Goal: Navigation & Orientation: Find specific page/section

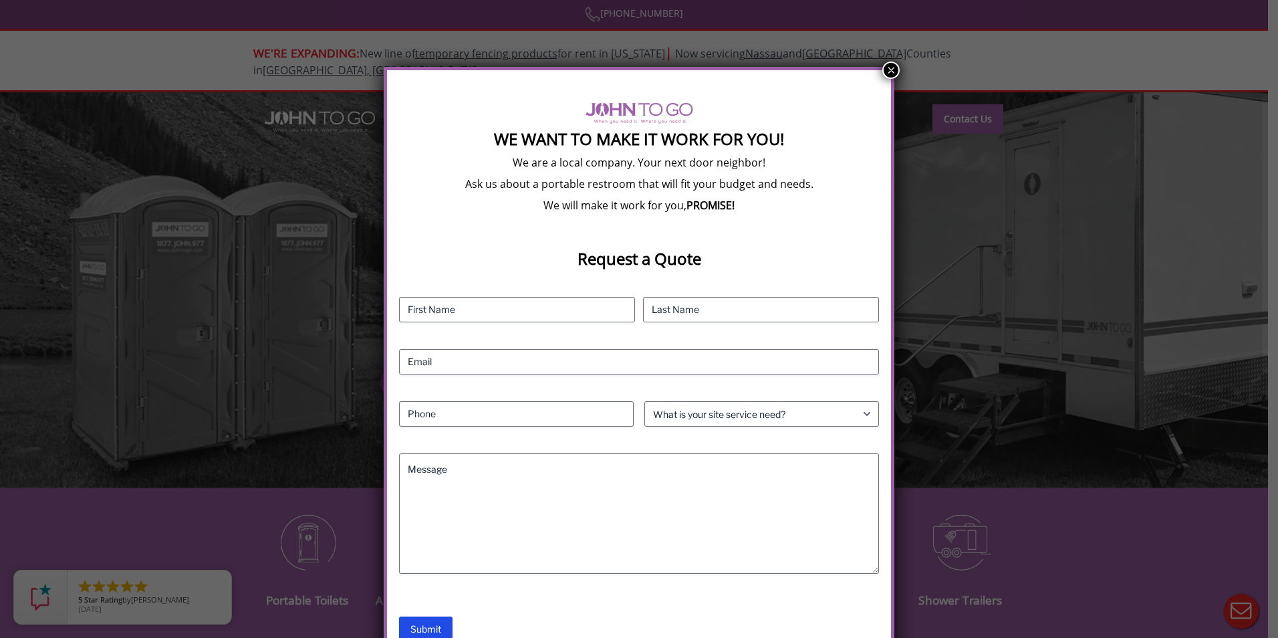
click at [886, 70] on button "×" at bounding box center [891, 70] width 17 height 17
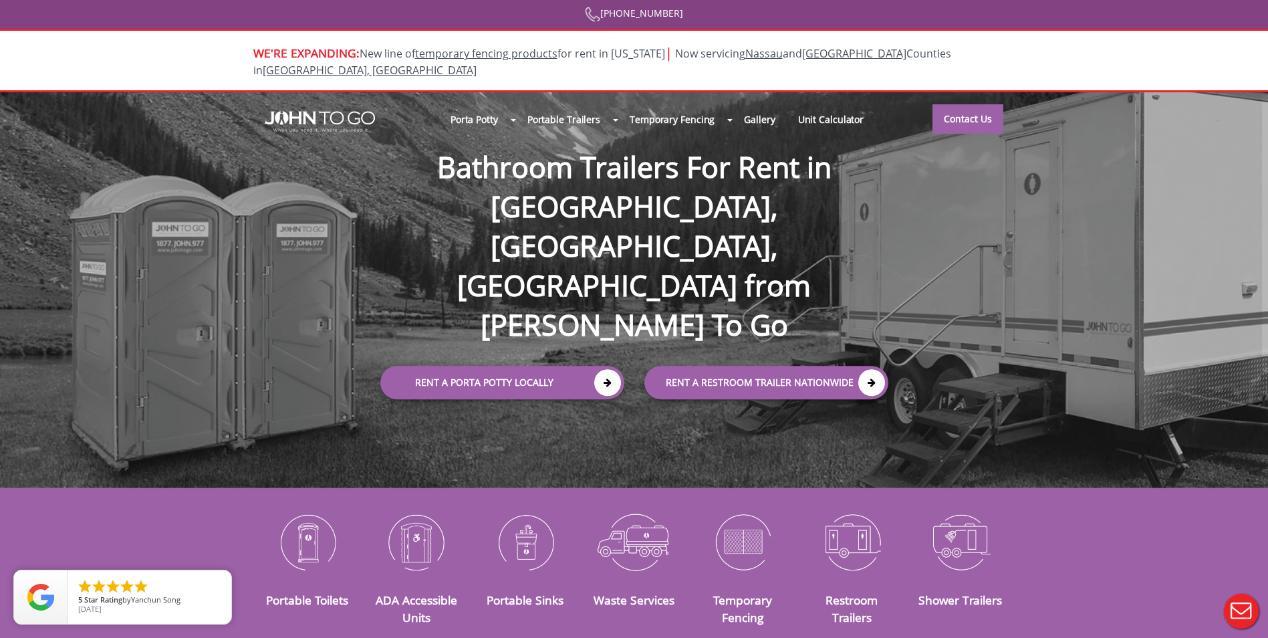
click at [304, 524] on div at bounding box center [634, 319] width 1268 height 638
click at [304, 524] on img at bounding box center [307, 542] width 89 height 70
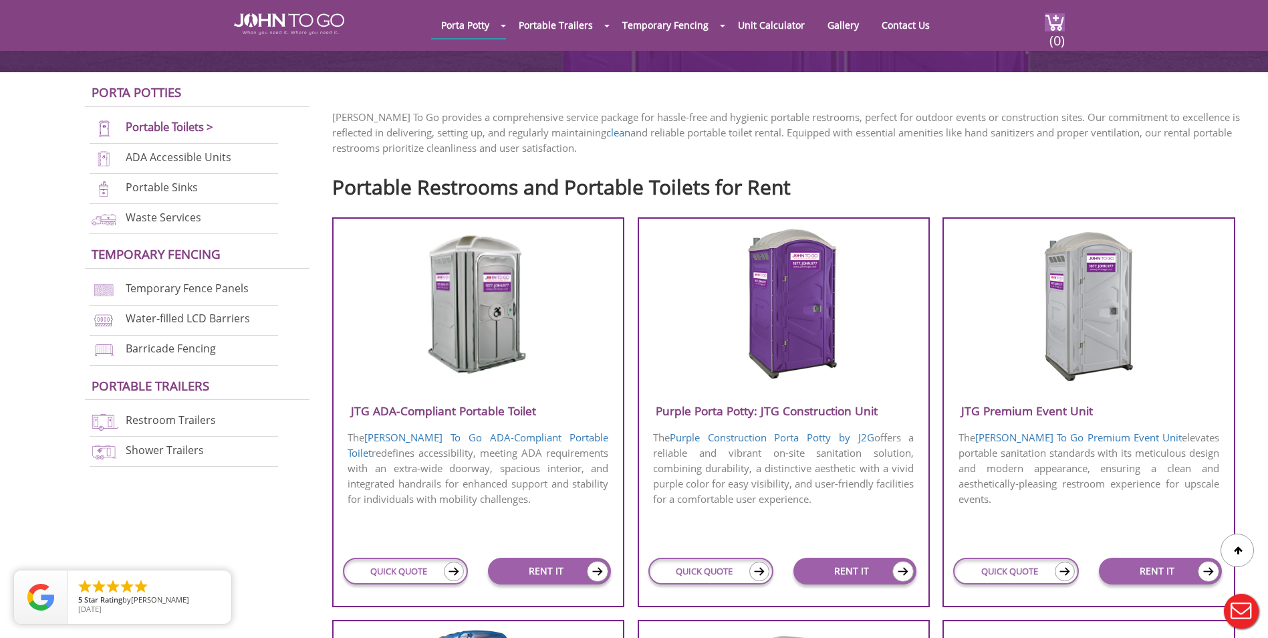
scroll to position [336, 0]
